Goal: Task Accomplishment & Management: Complete application form

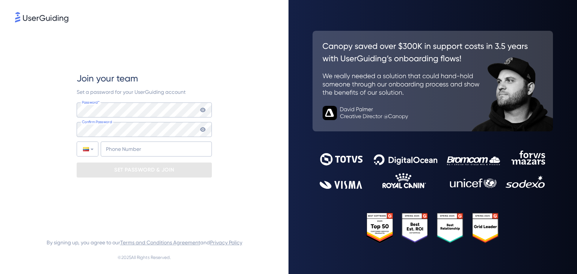
click at [225, 73] on div "Join your team Set a password for your UserGuiding account Password* Your passw…" at bounding box center [144, 125] width 259 height 202
click at [143, 121] on div "Password* Your password must contain: At least 8 characters At least 3 of the f…" at bounding box center [144, 130] width 135 height 54
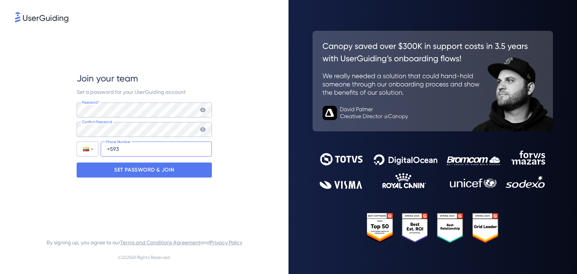
click at [155, 151] on input "+593" at bounding box center [156, 149] width 111 height 15
click at [95, 150] on div at bounding box center [87, 149] width 21 height 14
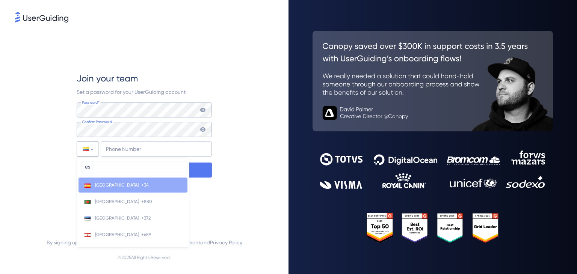
type input "e"
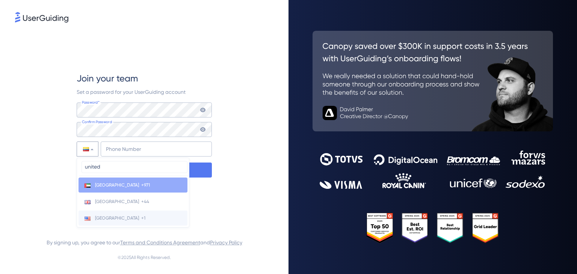
type input "united"
click at [120, 218] on span "United States" at bounding box center [117, 218] width 44 height 6
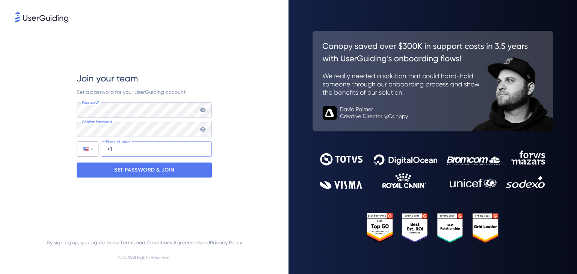
click at [121, 150] on input "+1" at bounding box center [156, 149] width 111 height 15
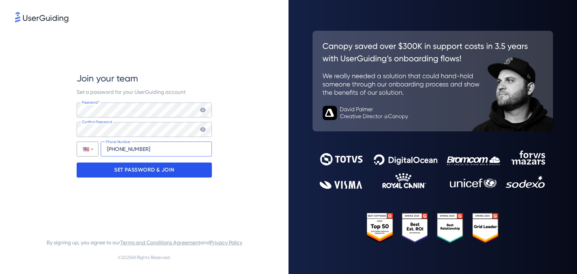
type input "+1 (786) 779-3190"
click at [147, 169] on p "SET PASSWORD & JOIN" at bounding box center [144, 170] width 60 height 12
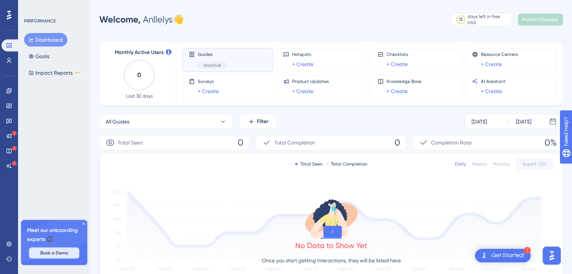
click at [56, 255] on span "Book a Demo" at bounding box center [54, 253] width 28 height 6
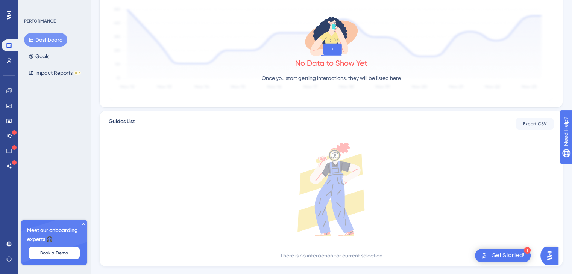
scroll to position [199, 0]
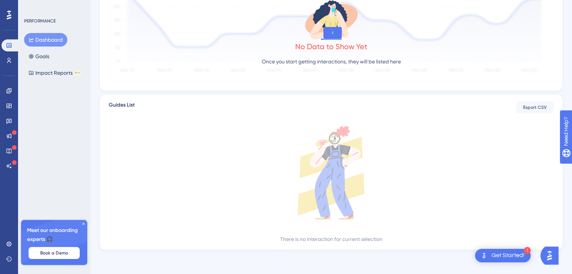
click at [260, 152] on icon at bounding box center [331, 173] width 445 height 94
click at [340, 165] on icon at bounding box center [334, 181] width 39 height 73
click at [406, 177] on icon at bounding box center [331, 173] width 445 height 94
click at [500, 260] on div "Get Started!" at bounding box center [507, 256] width 33 height 8
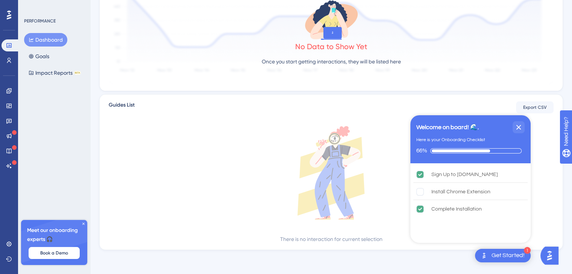
click at [454, 247] on div "Guides List Export CSV There is no interaction for current selection" at bounding box center [330, 172] width 463 height 156
click at [455, 253] on div "Performance Users Engagement Widgets Feedback Product Updates Knowledge Base AI…" at bounding box center [330, 38] width 481 height 450
click at [519, 127] on icon "Close Checklist" at bounding box center [518, 127] width 5 height 5
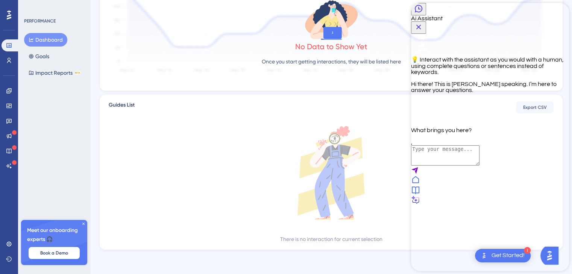
click at [457, 166] on textarea "AI Assistant Text Input" at bounding box center [445, 155] width 68 height 20
type textarea "I want to see the demo of how your system works"
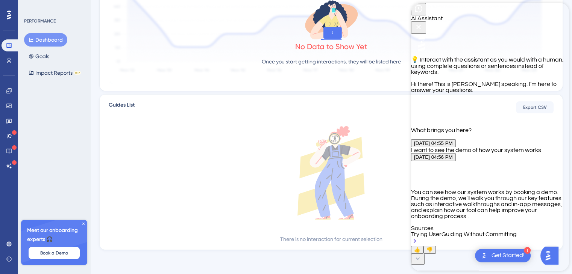
scroll to position [122, 0]
click at [423, 23] on icon "Close Button" at bounding box center [418, 27] width 9 height 9
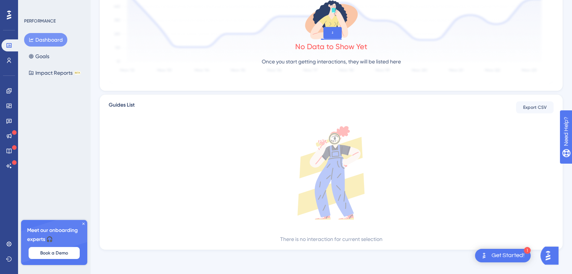
click at [550, 255] on img "Open AI Assistant Launcher" at bounding box center [548, 256] width 14 height 14
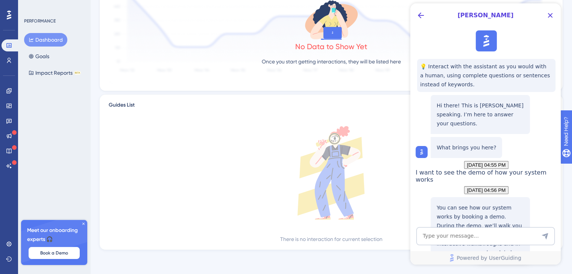
scroll to position [0, 0]
click at [219, 182] on icon at bounding box center [331, 173] width 445 height 94
click at [548, 18] on icon "Close Button" at bounding box center [549, 15] width 9 height 9
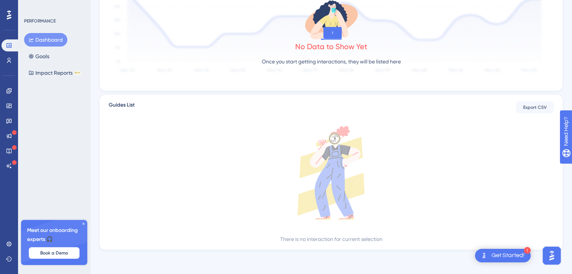
click at [57, 251] on span "Book a Demo" at bounding box center [54, 253] width 28 height 6
